Goal: Information Seeking & Learning: Learn about a topic

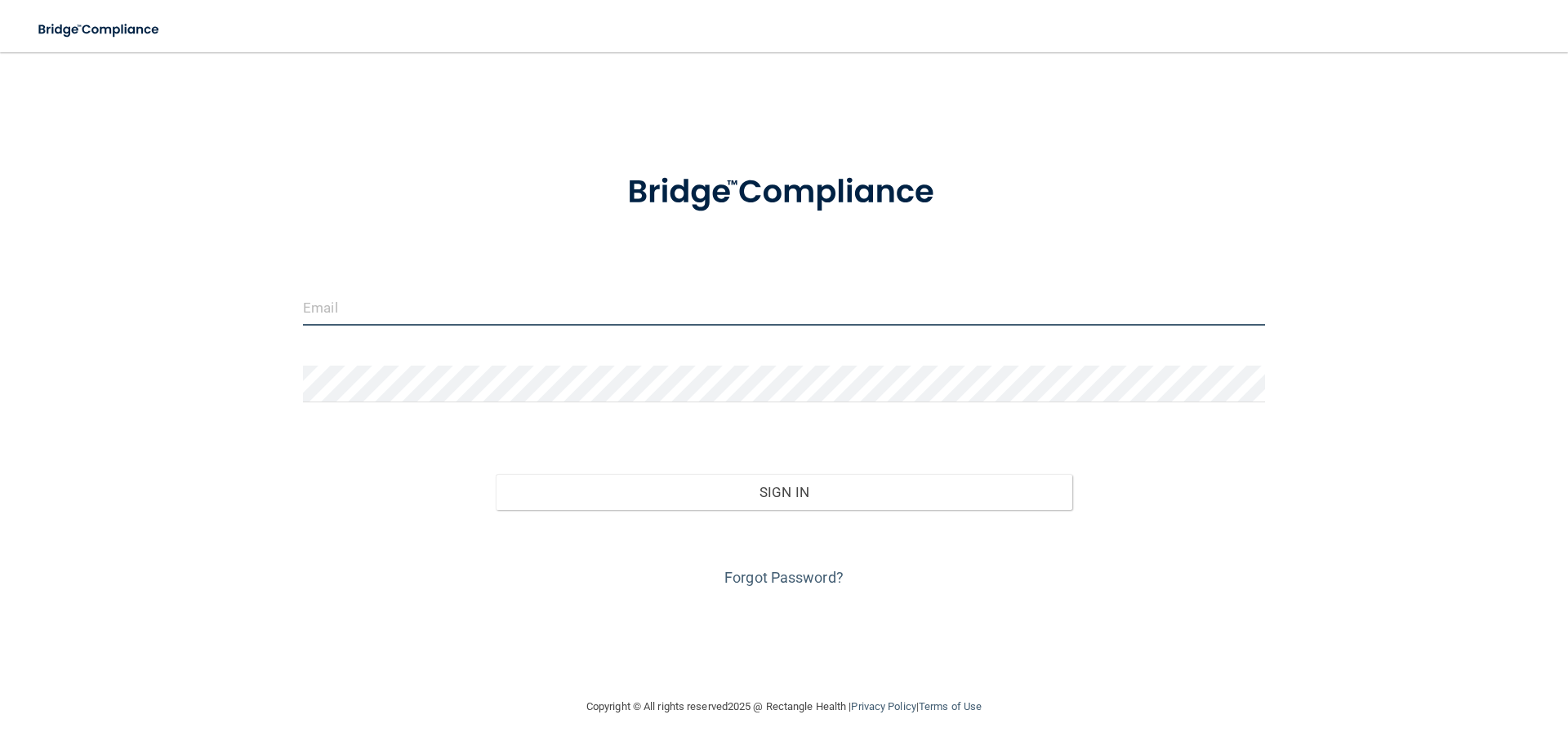
click at [387, 303] on input "email" at bounding box center [784, 307] width 962 height 36
type input "[EMAIL_ADDRESS][DOMAIN_NAME]"
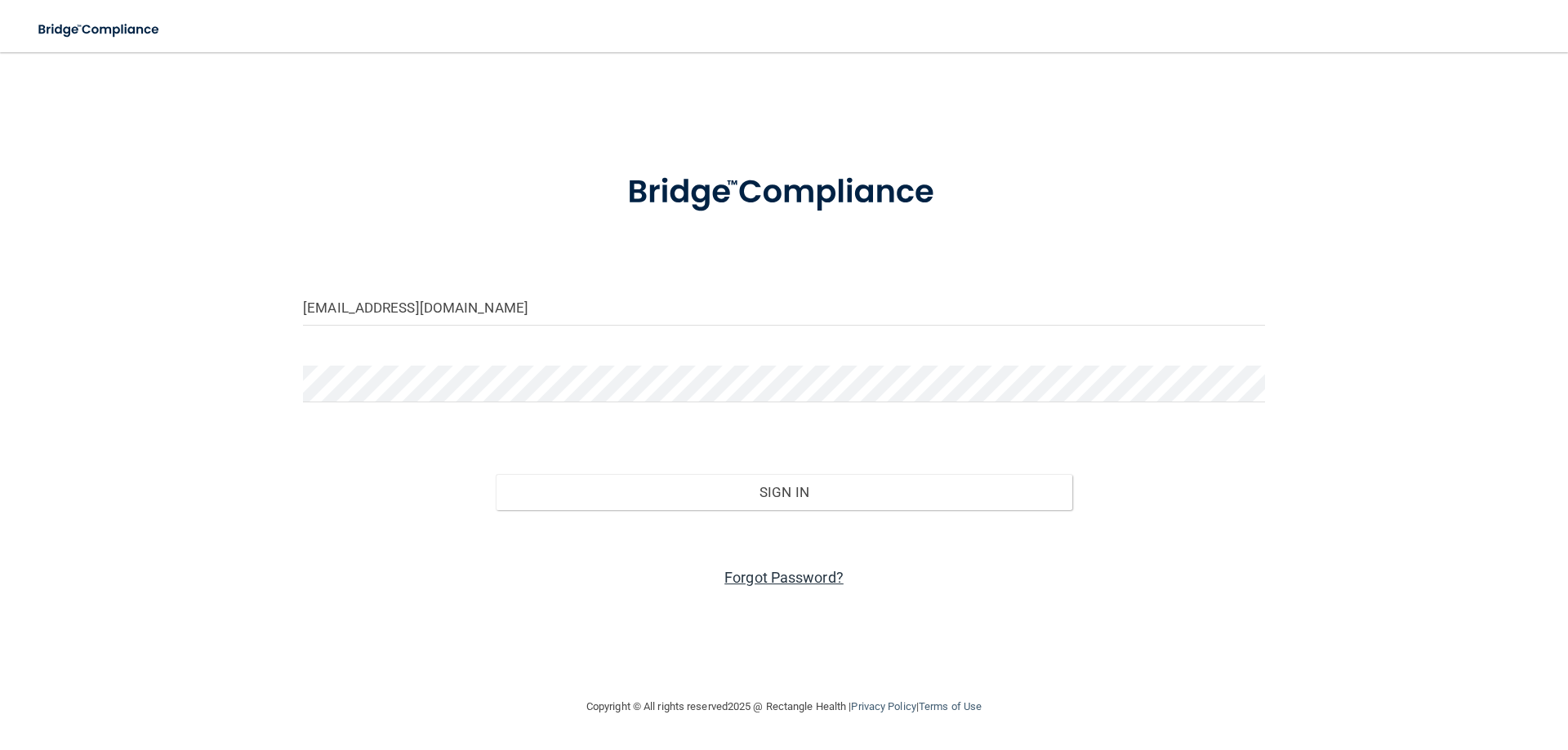
click at [801, 583] on link "Forgot Password?" at bounding box center [783, 577] width 119 height 17
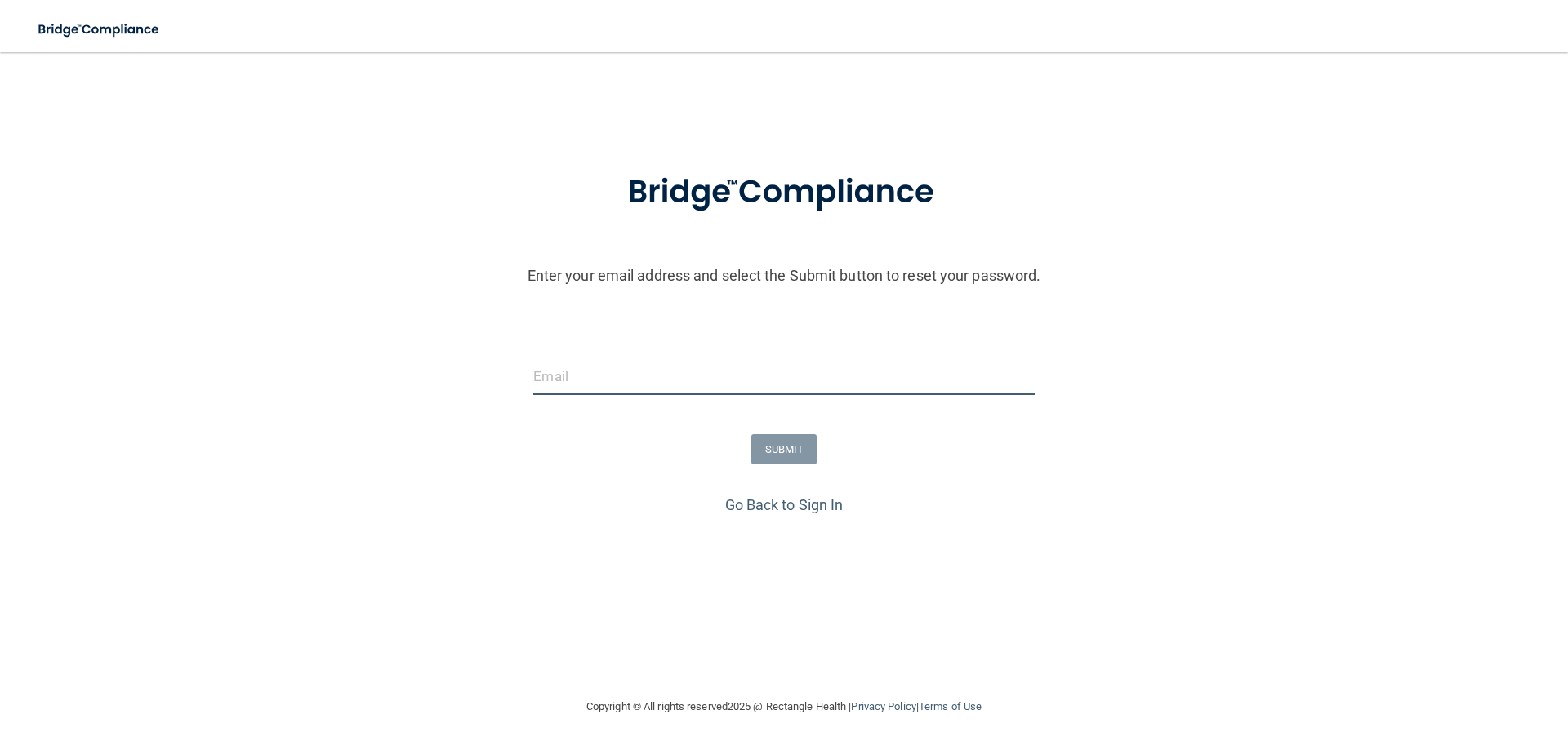
click at [690, 392] on input "email" at bounding box center [783, 377] width 501 height 36
type input "[EMAIL_ADDRESS][DOMAIN_NAME]"
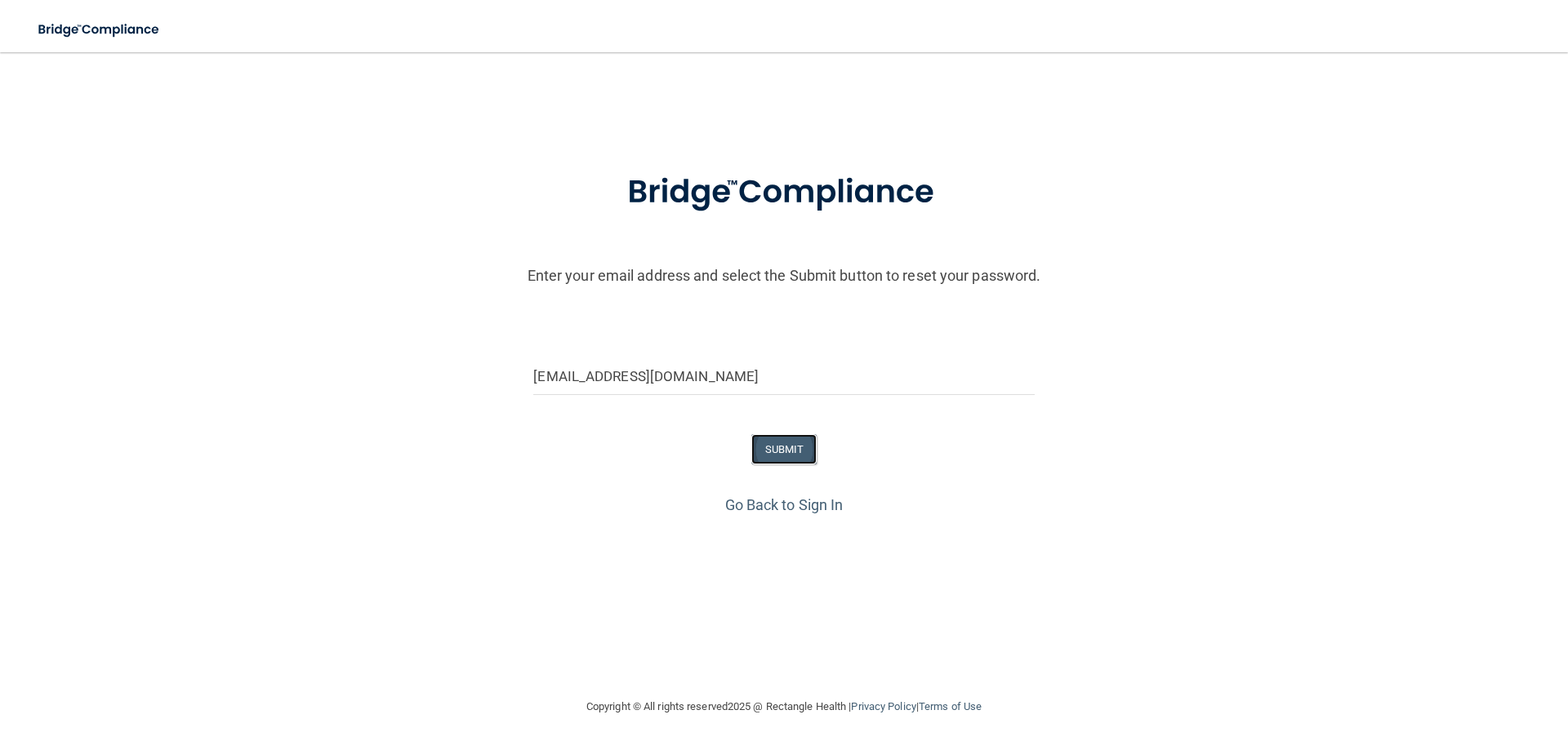
click at [803, 449] on button "SUBMIT" at bounding box center [784, 449] width 66 height 30
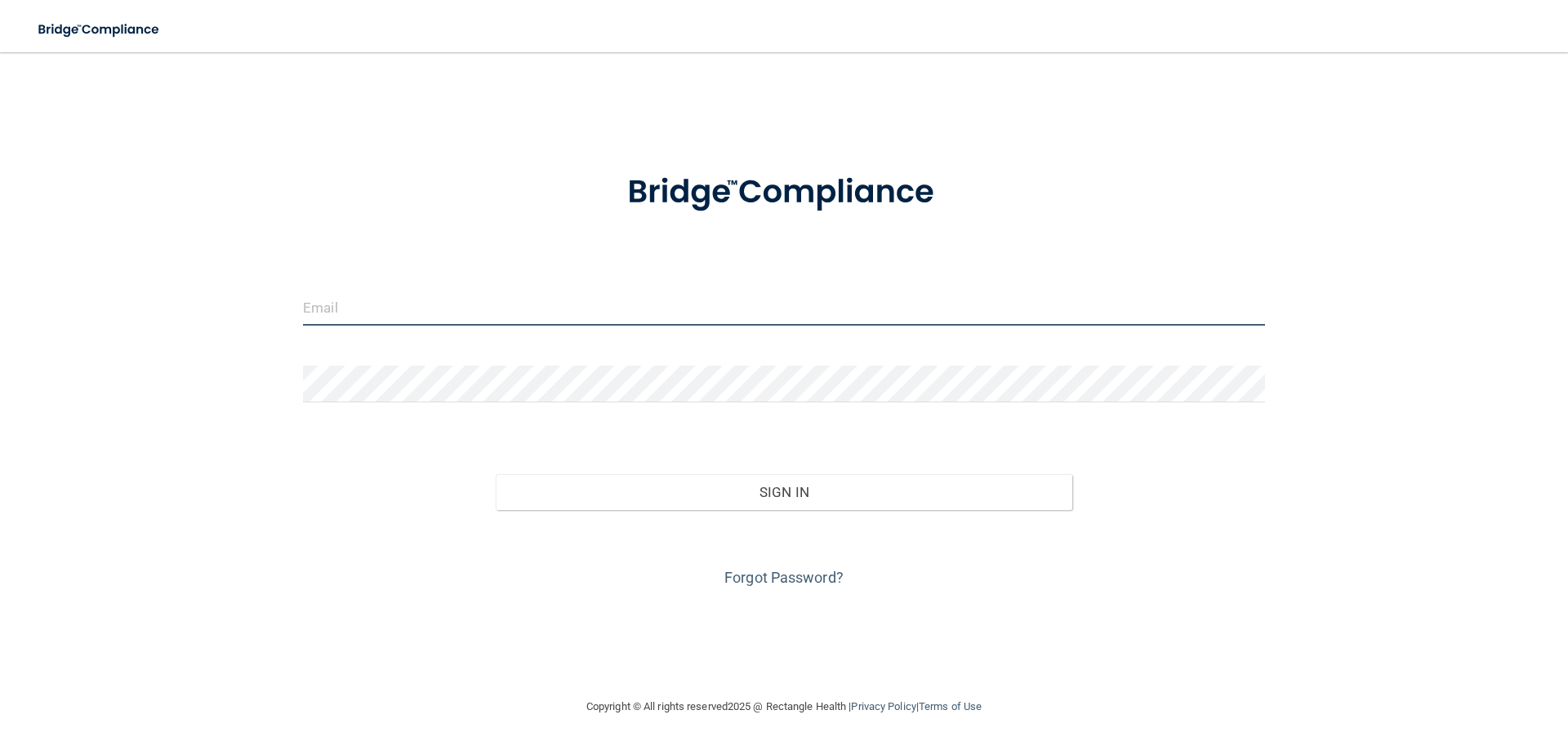
click at [406, 289] on input "email" at bounding box center [784, 307] width 962 height 36
type input "[EMAIL_ADDRESS][DOMAIN_NAME]"
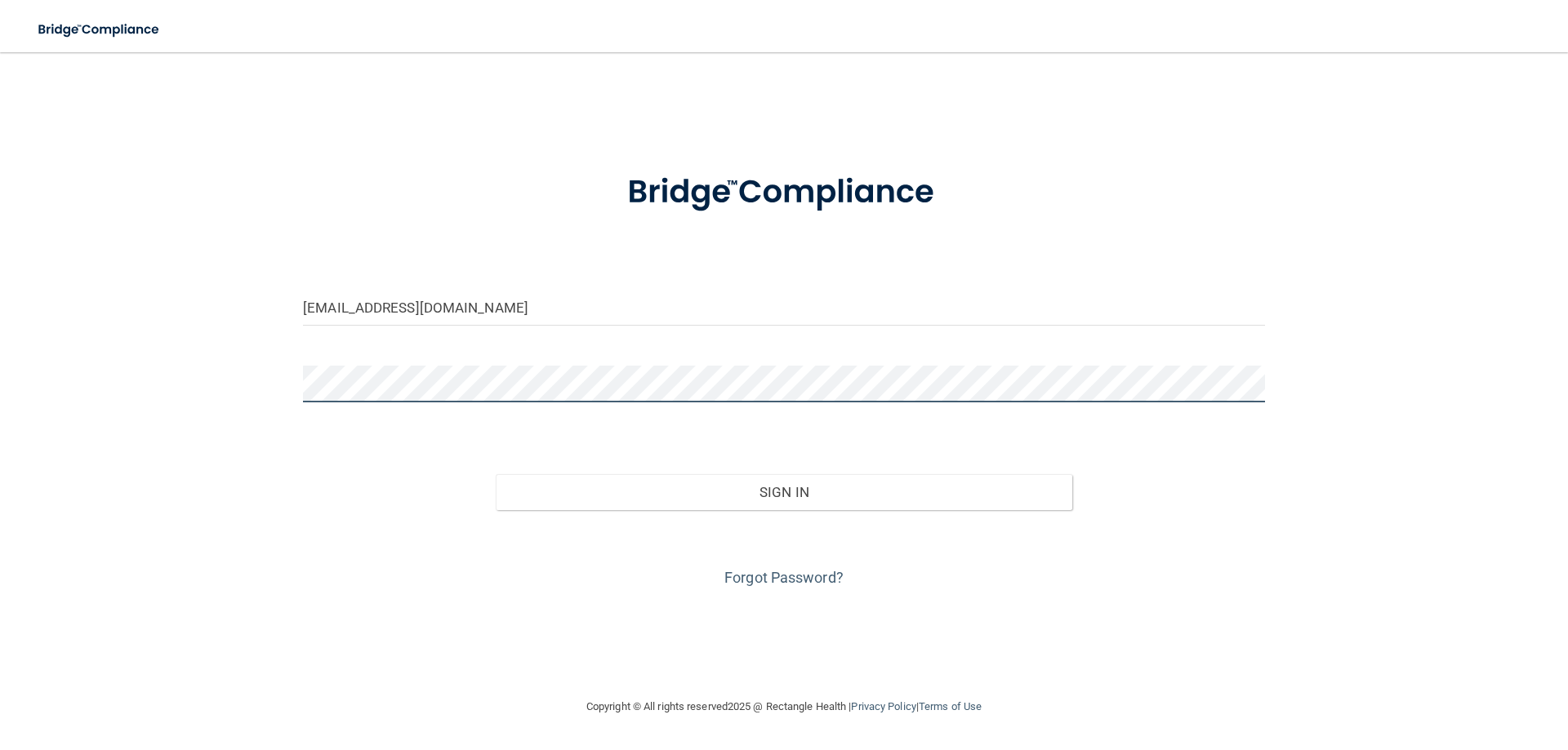
click at [496, 474] on button "Sign In" at bounding box center [785, 492] width 578 height 36
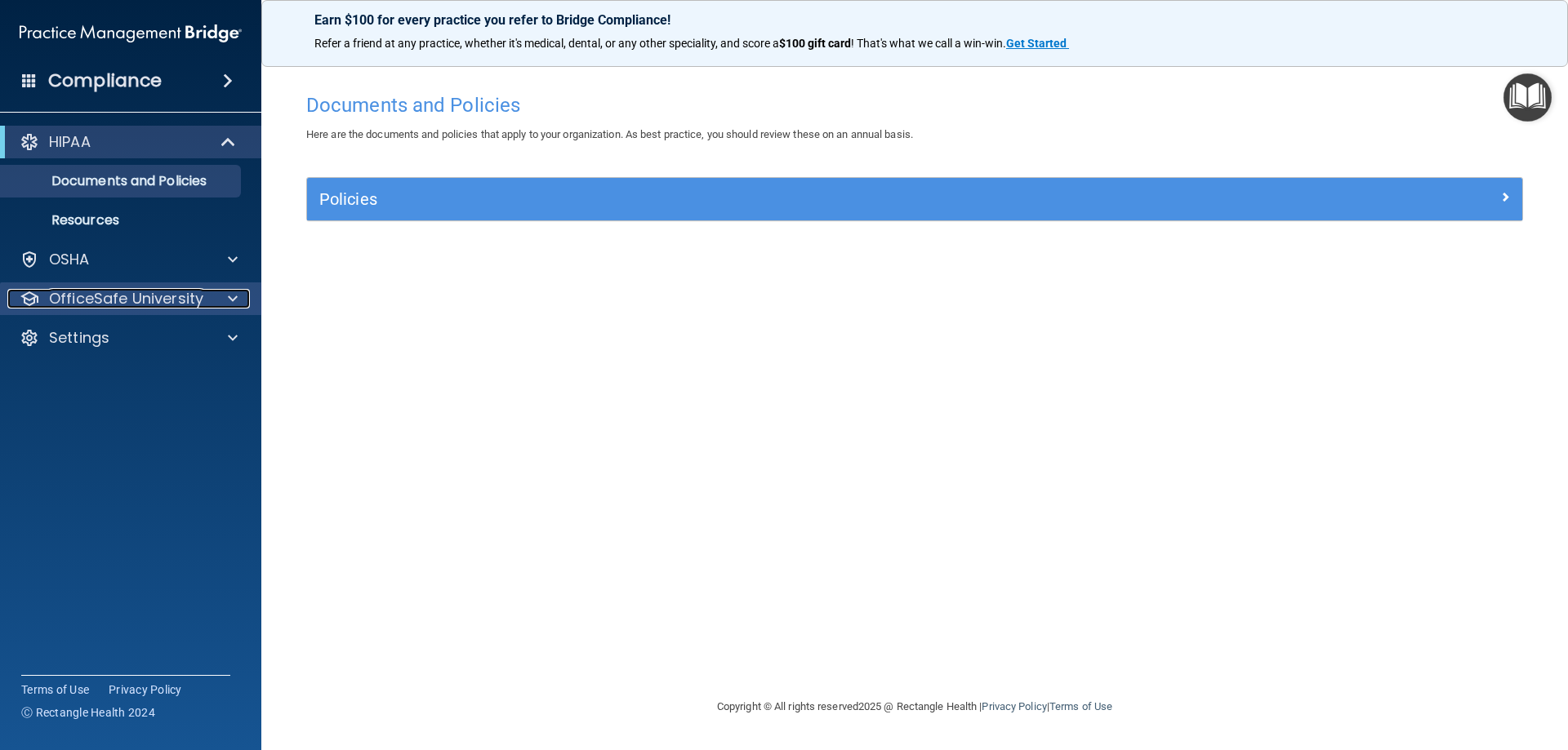
click at [225, 303] on div at bounding box center [230, 299] width 41 height 20
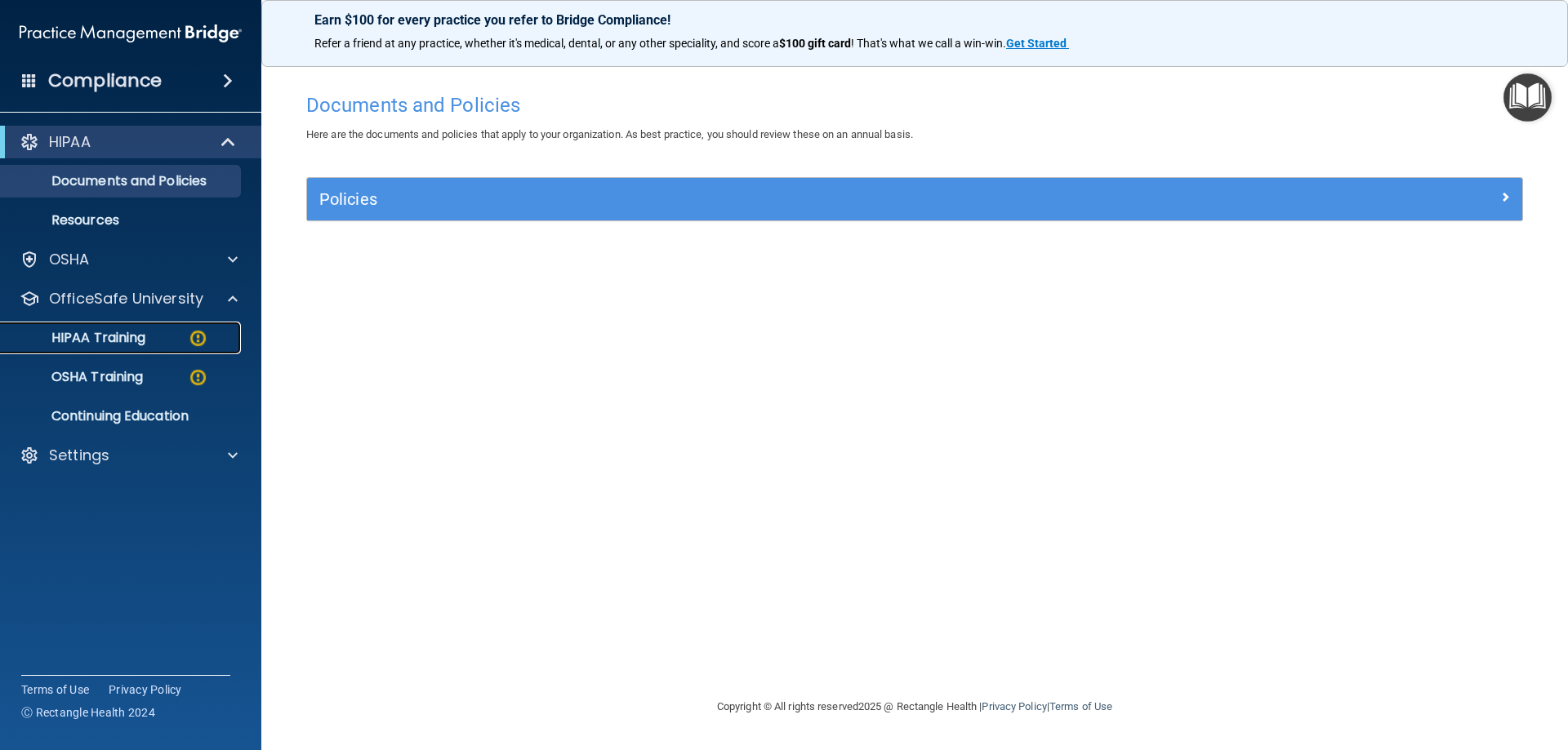
click at [178, 336] on div "HIPAA Training" at bounding box center [122, 338] width 223 height 16
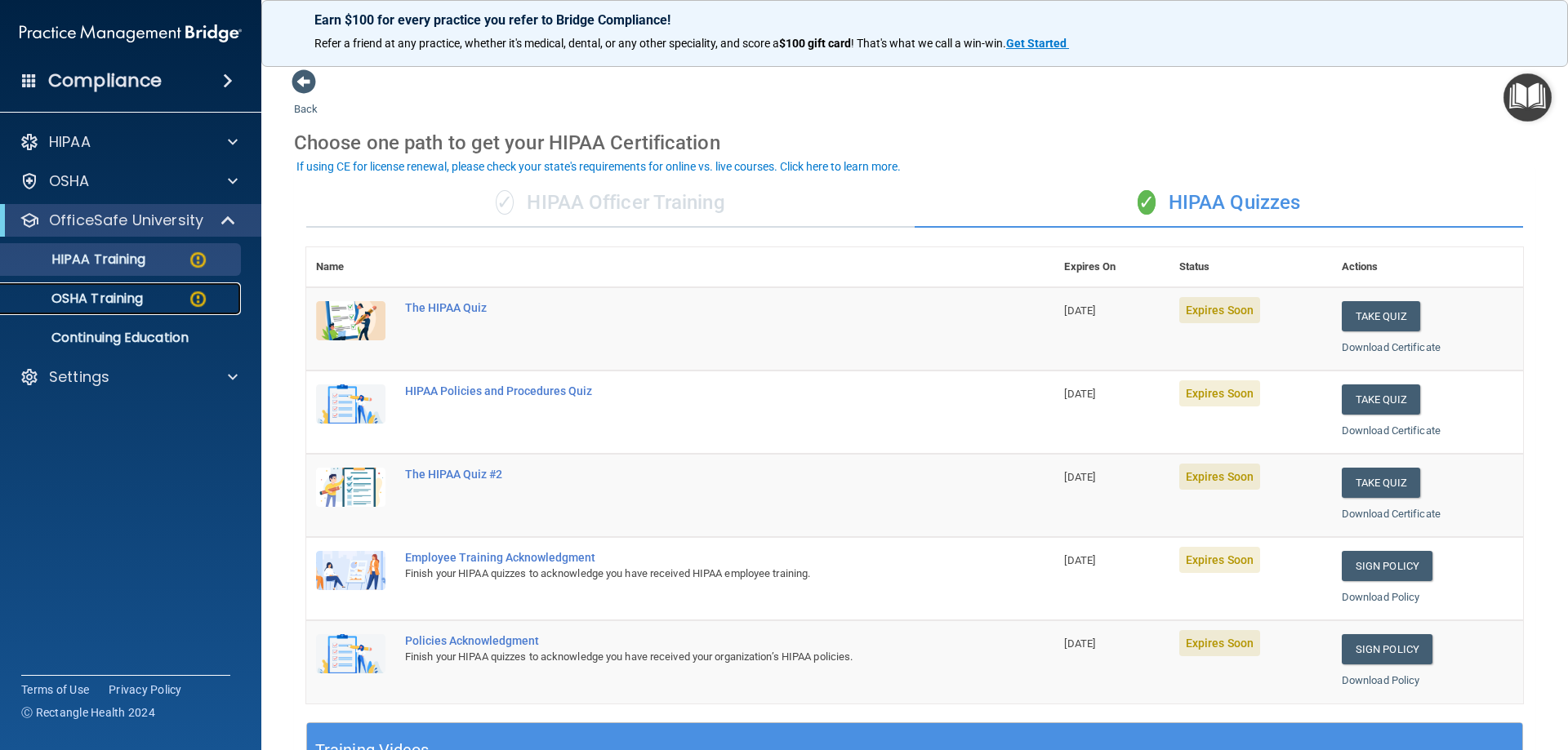
click at [137, 295] on p "OSHA Training" at bounding box center [77, 299] width 133 height 16
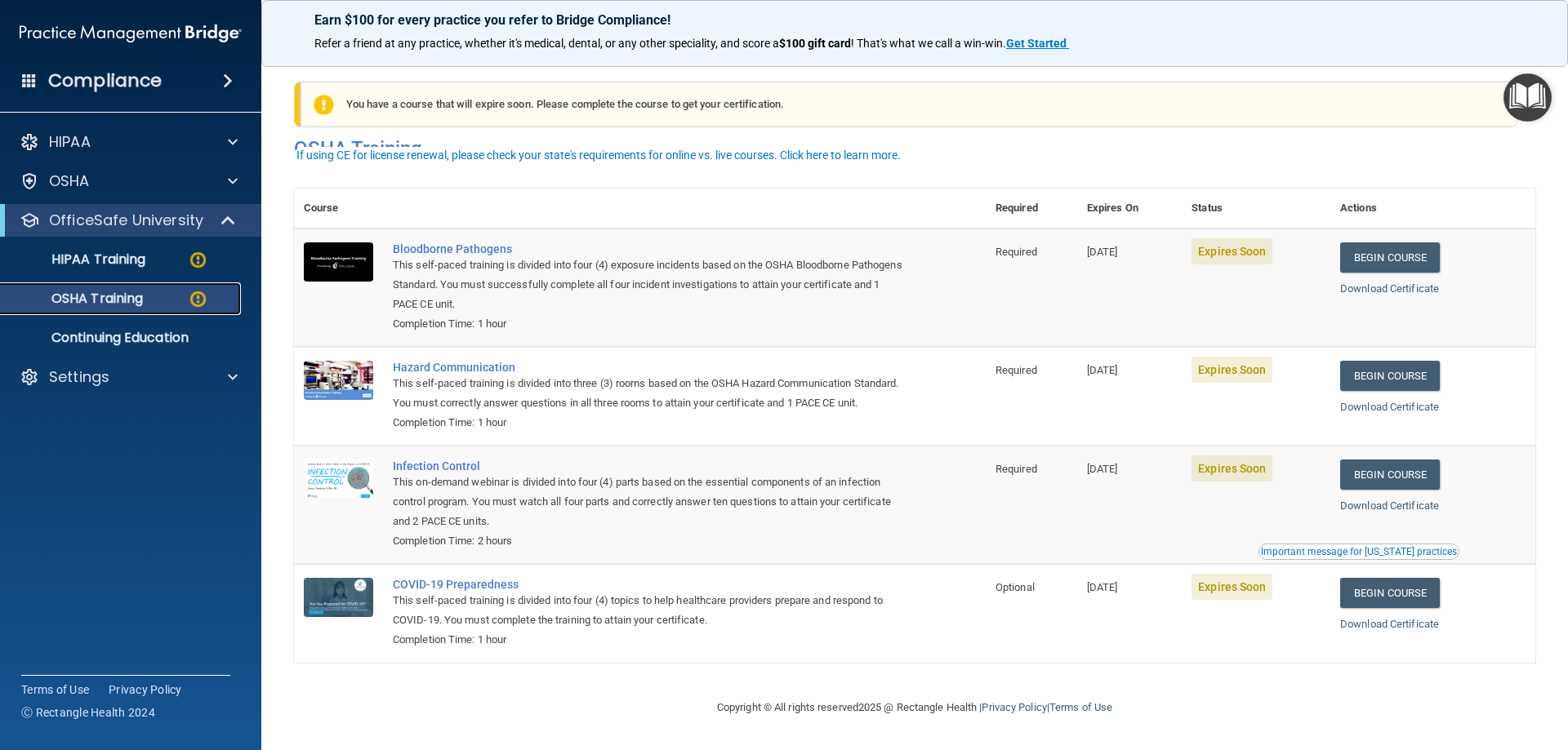
scroll to position [20, 0]
